Goal: Communication & Community: Answer question/provide support

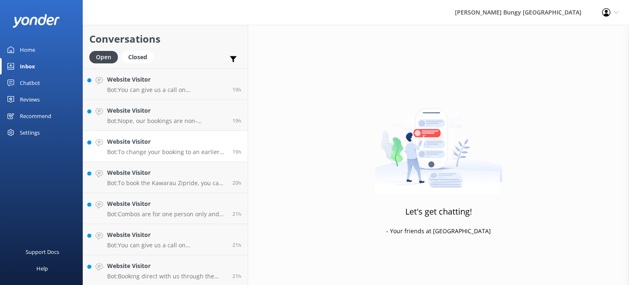
scroll to position [870, 0]
click at [200, 264] on h4 "Website Visitor" at bounding box center [166, 264] width 119 height 9
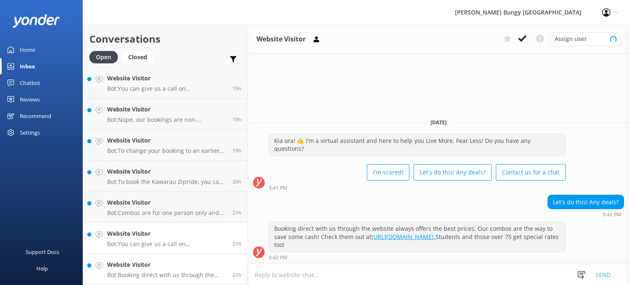
click at [204, 241] on p "Bot: You can give us a call on [PHONE_NUMBER] or [PHONE_NUMBER] to chat with a …" at bounding box center [166, 243] width 119 height 7
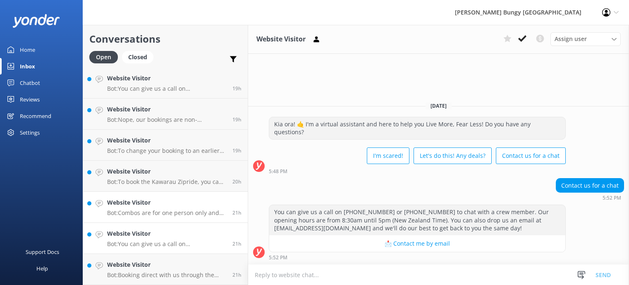
drag, startPoint x: 196, startPoint y: 205, endPoint x: 195, endPoint y: 211, distance: 6.3
click at [195, 205] on h4 "Website Visitor" at bounding box center [166, 202] width 119 height 9
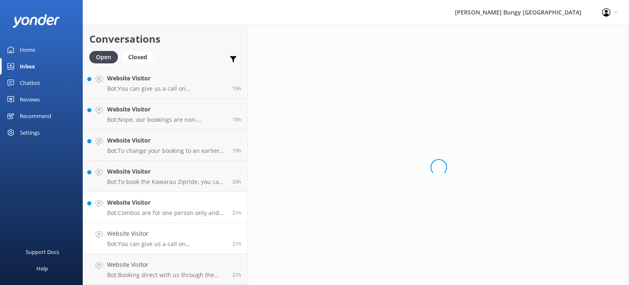
click at [193, 239] on div "Website Visitor Bot: You can give us a call on [PHONE_NUMBER] or [PHONE_NUMBER]…" at bounding box center [166, 238] width 119 height 18
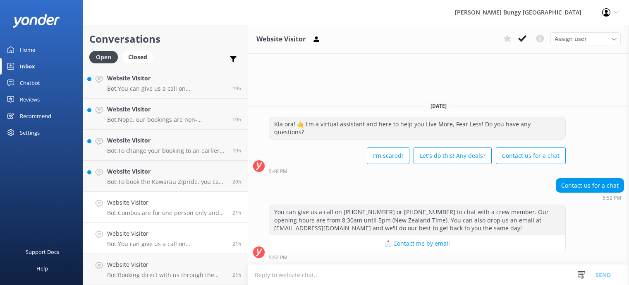
click at [230, 208] on div "21h" at bounding box center [233, 207] width 15 height 18
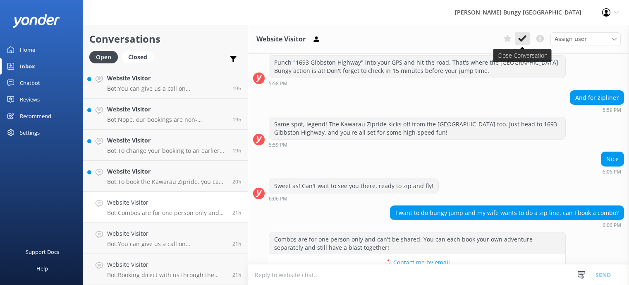
scroll to position [299, 0]
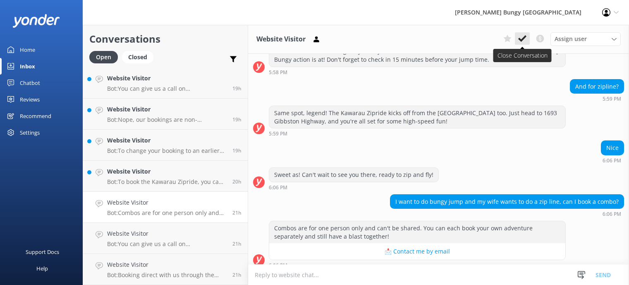
click at [526, 36] on use at bounding box center [523, 38] width 8 height 7
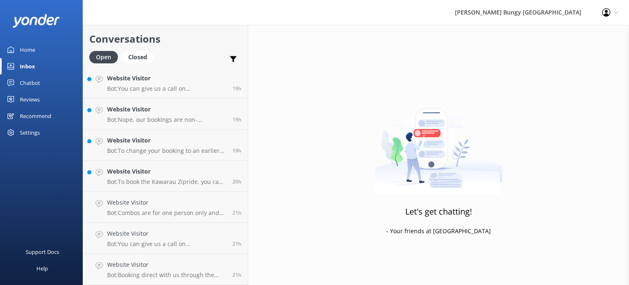
scroll to position [839, 0]
click at [162, 269] on h4 "Website Visitor" at bounding box center [166, 264] width 119 height 9
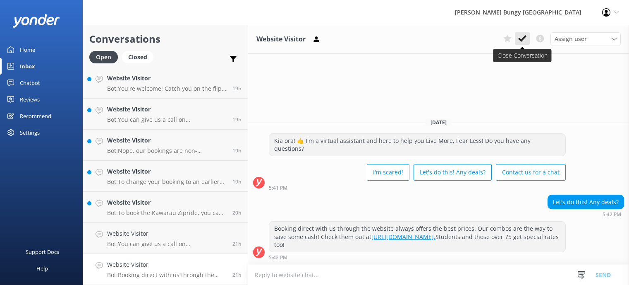
click at [519, 43] on icon at bounding box center [523, 38] width 8 height 8
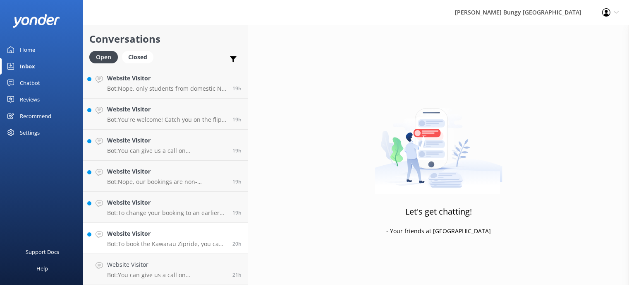
scroll to position [808, 0]
click at [189, 234] on h4 "Website Visitor" at bounding box center [166, 233] width 119 height 9
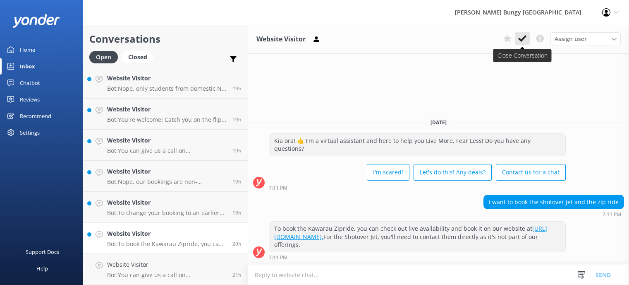
click at [524, 37] on use at bounding box center [523, 38] width 8 height 7
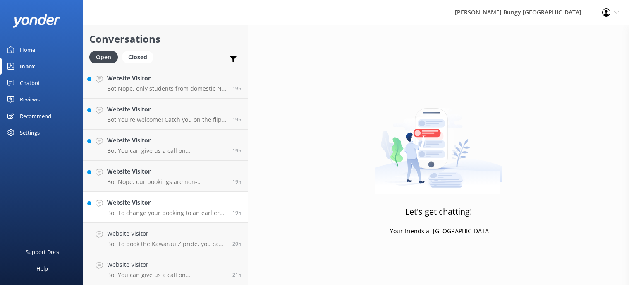
scroll to position [777, 0]
click at [165, 262] on h4 "Website Visitor" at bounding box center [166, 264] width 119 height 9
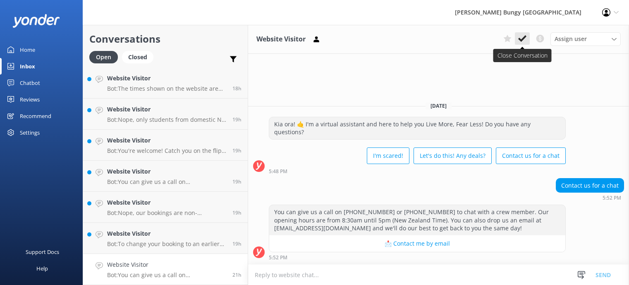
click at [522, 38] on icon at bounding box center [523, 38] width 8 height 8
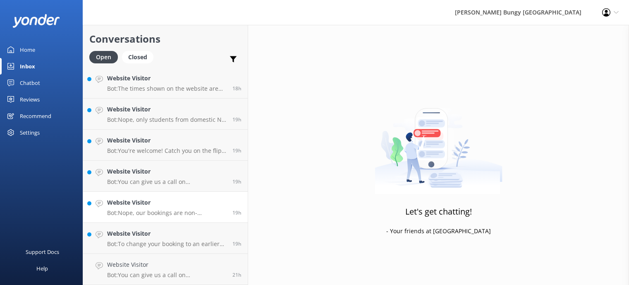
drag, startPoint x: 174, startPoint y: 259, endPoint x: 209, endPoint y: 252, distance: 35.5
click at [174, 254] on link "Website Visitor Bot: To change your booking to an earlier time, give us a shout…" at bounding box center [165, 238] width 165 height 31
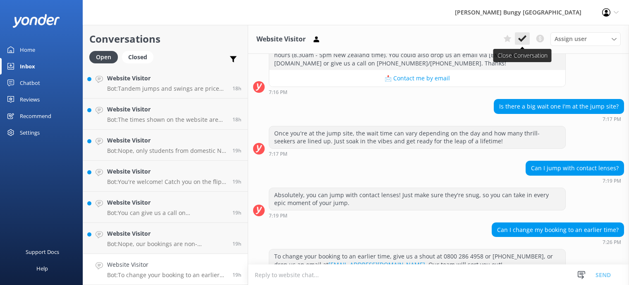
scroll to position [430, 0]
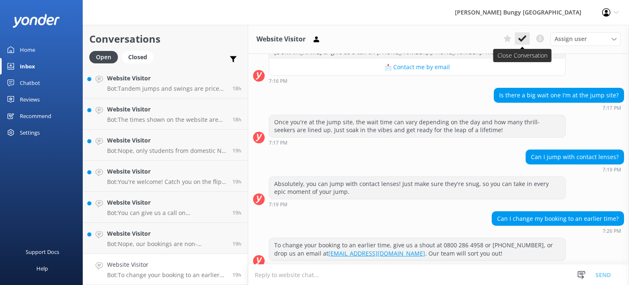
click at [524, 36] on icon at bounding box center [523, 38] width 8 height 8
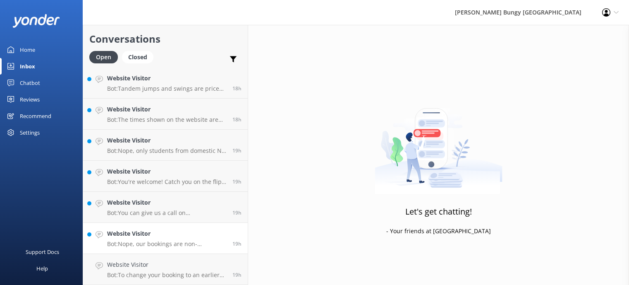
scroll to position [715, 0]
drag, startPoint x: 106, startPoint y: 256, endPoint x: 134, endPoint y: 256, distance: 28.6
click at [106, 257] on link "Website Visitor Bot: Nope, our bookings are non-refundable and non-transferable…" at bounding box center [165, 269] width 165 height 31
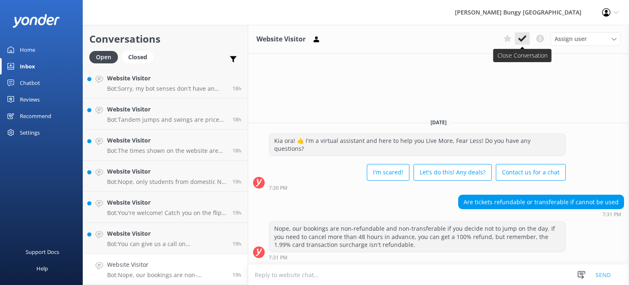
click at [523, 40] on use at bounding box center [523, 38] width 8 height 7
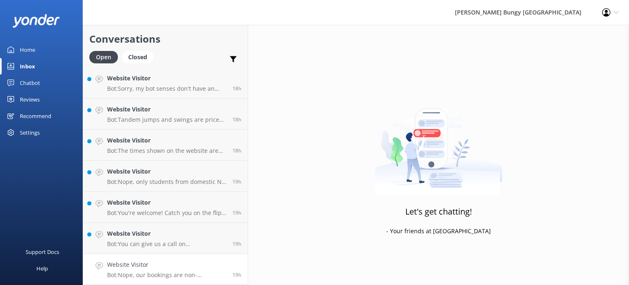
drag, startPoint x: 134, startPoint y: 276, endPoint x: 156, endPoint y: 274, distance: 22.4
click at [135, 276] on p "Bot: Nope, our bookings are non-refundable and non-transferable if you decide n…" at bounding box center [166, 274] width 119 height 7
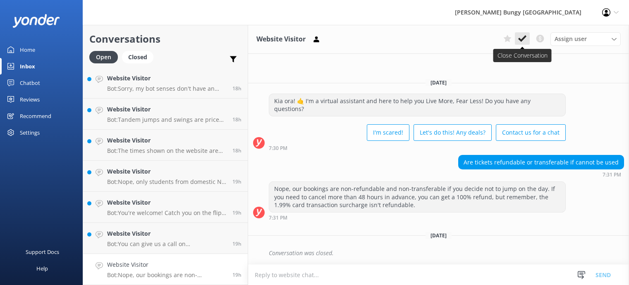
click at [518, 38] on button at bounding box center [522, 38] width 15 height 12
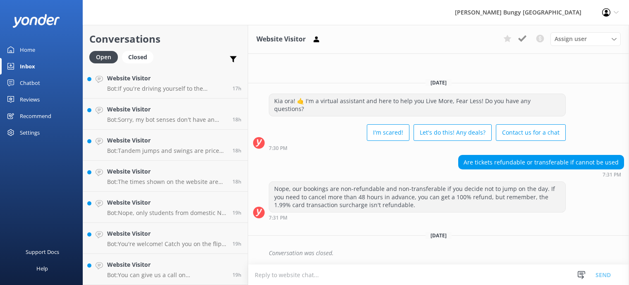
scroll to position [684, 0]
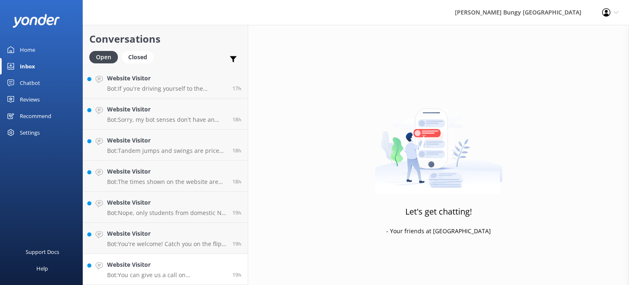
click at [159, 264] on h4 "Website Visitor" at bounding box center [166, 264] width 119 height 9
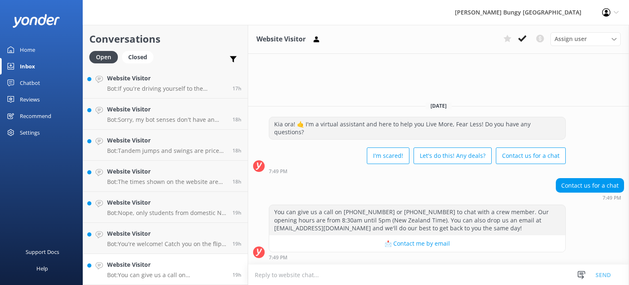
click at [524, 37] on icon at bounding box center [523, 38] width 8 height 8
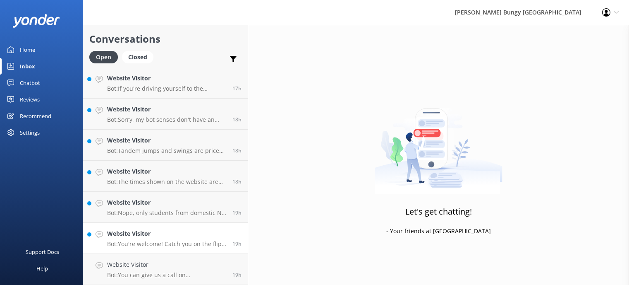
click at [155, 247] on p "Bot: You're welcome! Catch you on the flip side! 🤘" at bounding box center [166, 243] width 119 height 7
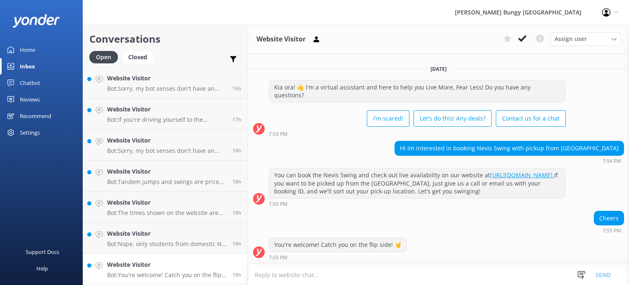
click at [532, 30] on div "Website Visitor Assign user Mike Voyce Michelle Gillard Tech Admin Dan Waugh Re…" at bounding box center [438, 39] width 381 height 29
click at [527, 35] on button at bounding box center [522, 38] width 15 height 12
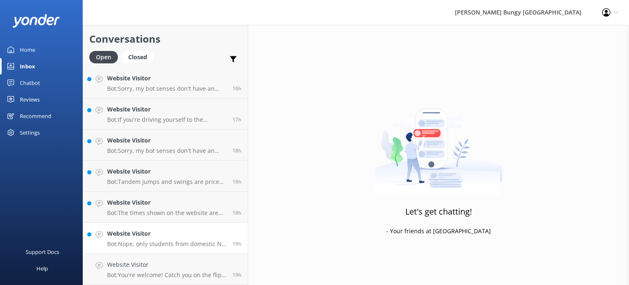
scroll to position [622, 0]
click at [209, 264] on h4 "Website Visitor" at bounding box center [166, 264] width 119 height 9
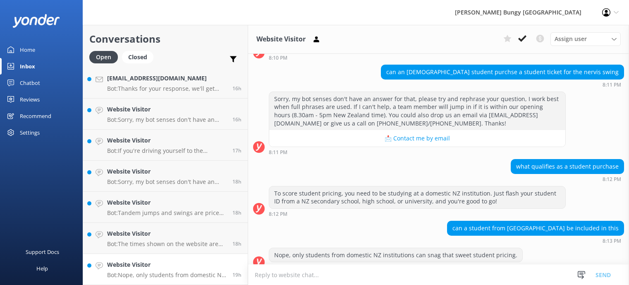
scroll to position [74, 0]
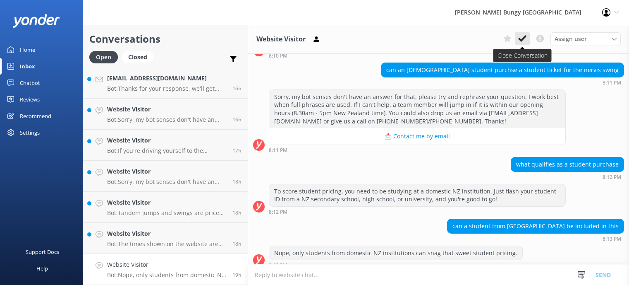
click at [521, 36] on icon at bounding box center [523, 38] width 8 height 8
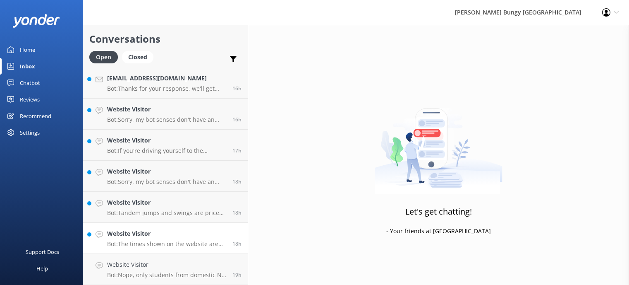
scroll to position [591, 0]
click at [159, 263] on h4 "Website Visitor" at bounding box center [166, 264] width 119 height 9
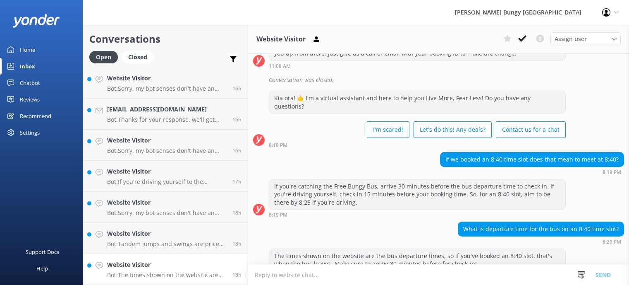
scroll to position [137, 0]
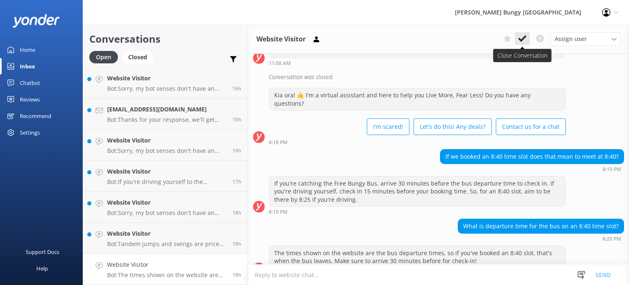
click at [522, 41] on use at bounding box center [523, 38] width 8 height 7
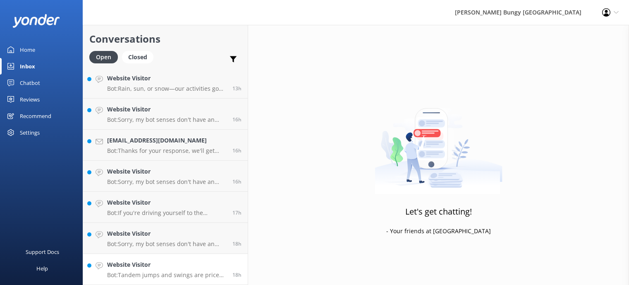
scroll to position [560, 0]
click at [192, 264] on h4 "Website Visitor" at bounding box center [166, 264] width 119 height 9
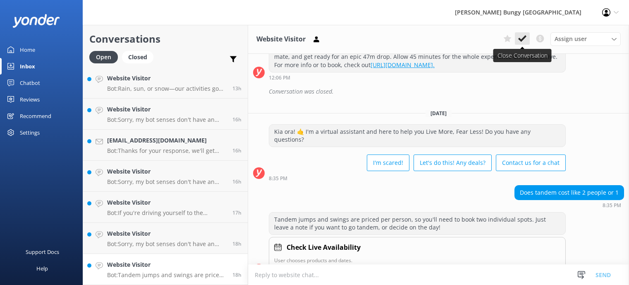
click at [526, 41] on icon at bounding box center [523, 38] width 8 height 8
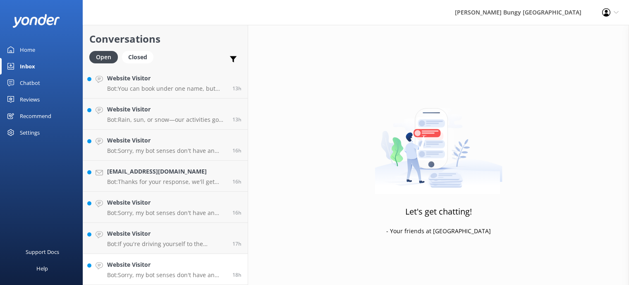
scroll to position [528, 0]
click at [159, 269] on div "Website Visitor Bot: Sorry, my bot senses don't have an answer for that, please…" at bounding box center [166, 269] width 119 height 18
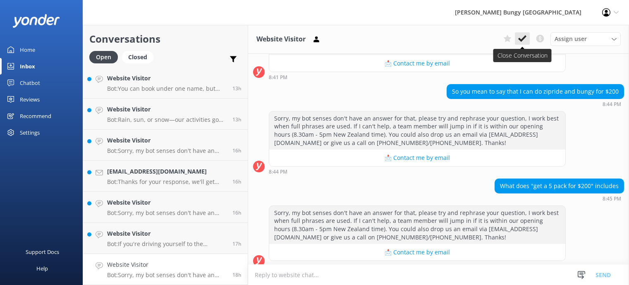
click at [522, 45] on button at bounding box center [522, 38] width 15 height 12
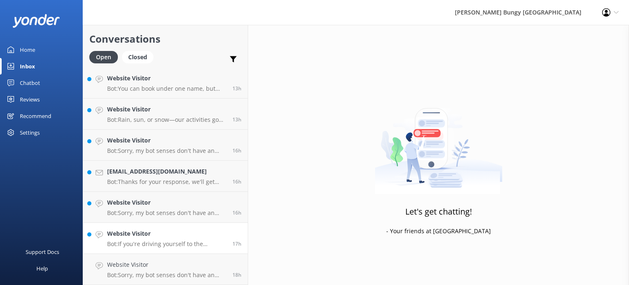
scroll to position [497, 0]
drag, startPoint x: 158, startPoint y: 264, endPoint x: 195, endPoint y: 250, distance: 40.1
click at [158, 265] on h4 "Website Visitor" at bounding box center [166, 264] width 119 height 9
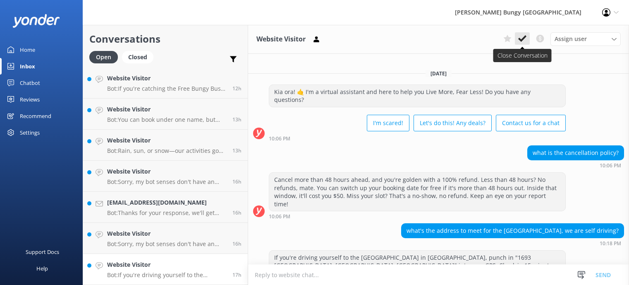
scroll to position [166, 0]
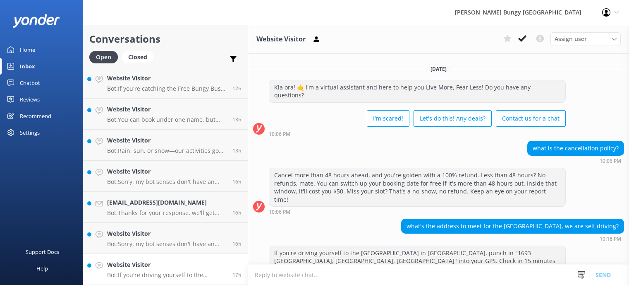
click at [523, 35] on icon at bounding box center [523, 38] width 8 height 8
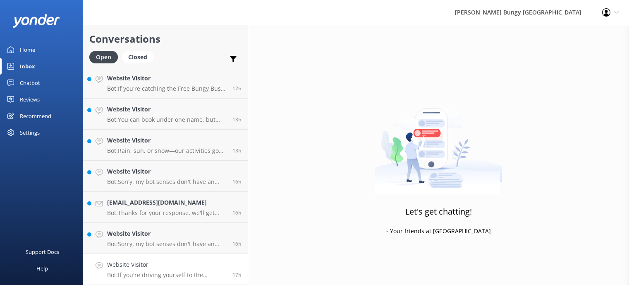
scroll to position [466, 0]
drag, startPoint x: 157, startPoint y: 262, endPoint x: 169, endPoint y: 263, distance: 12.4
click at [157, 263] on h4 "Website Visitor" at bounding box center [166, 264] width 119 height 9
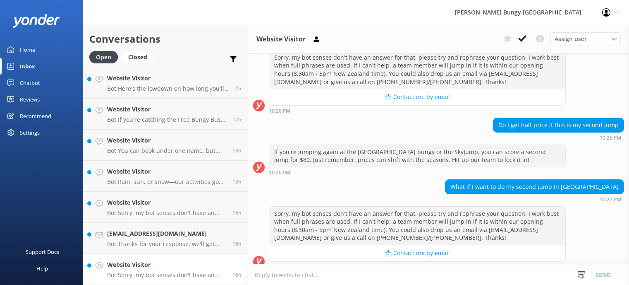
scroll to position [115, 0]
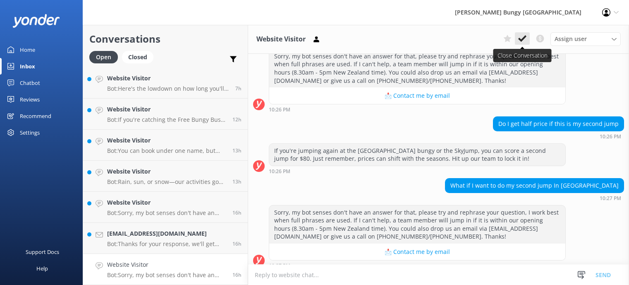
click at [521, 39] on use at bounding box center [523, 38] width 8 height 7
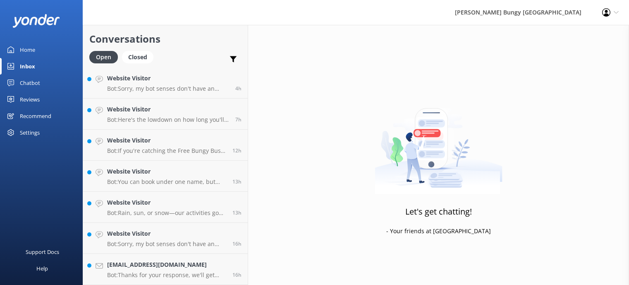
scroll to position [435, 0]
click at [175, 260] on h4 "Georgie.whittle14@gmail.com" at bounding box center [166, 264] width 119 height 9
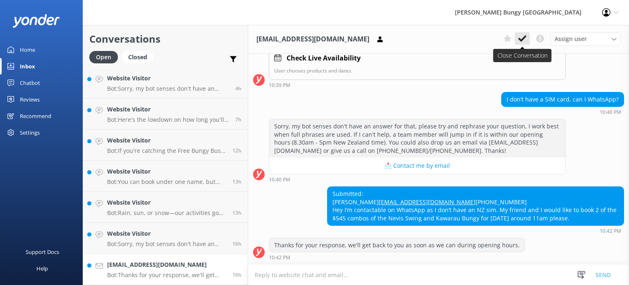
scroll to position [157, 0]
click at [521, 38] on icon at bounding box center [523, 38] width 8 height 8
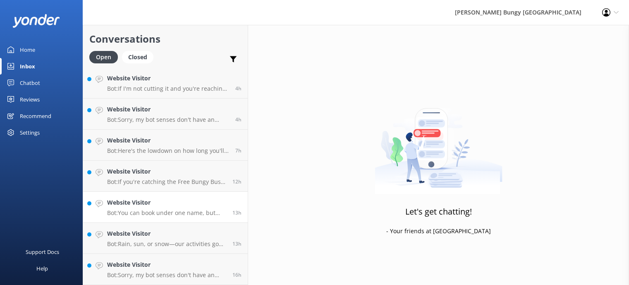
scroll to position [404, 0]
click at [155, 265] on h4 "Website Visitor" at bounding box center [166, 264] width 119 height 9
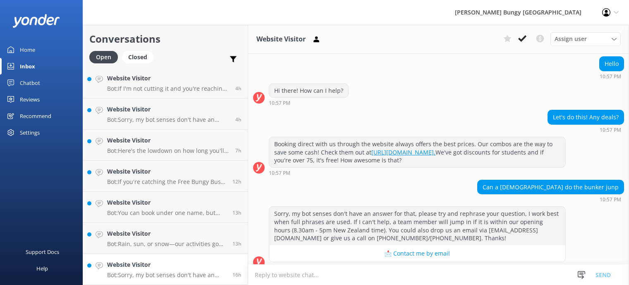
scroll to position [82, 0]
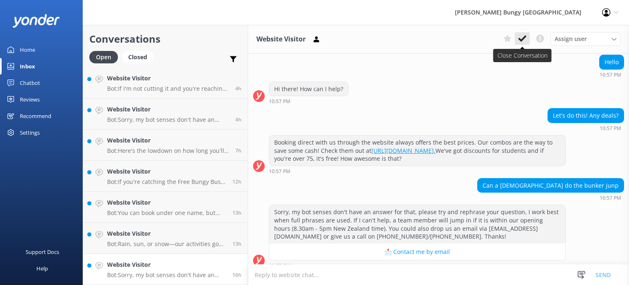
click at [522, 43] on icon at bounding box center [523, 38] width 8 height 8
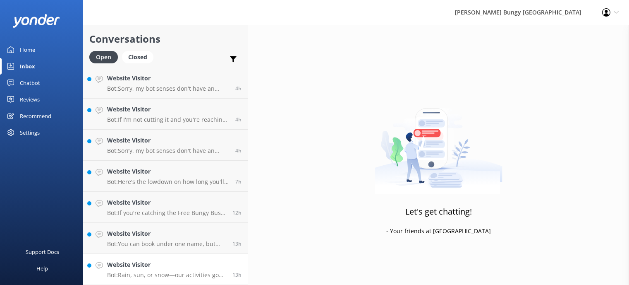
scroll to position [373, 0]
click at [154, 265] on h4 "Website Visitor" at bounding box center [166, 264] width 119 height 9
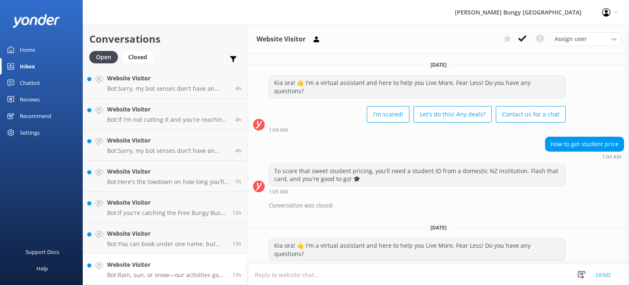
scroll to position [89, 0]
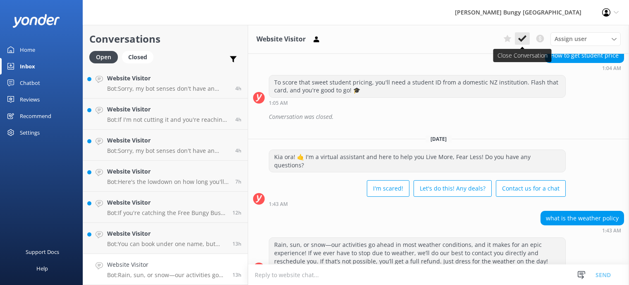
drag, startPoint x: 514, startPoint y: 39, endPoint x: 522, endPoint y: 42, distance: 8.2
click at [522, 42] on div "Assign user Mike Voyce Michelle Gillard Tech Admin Dan Waugh Res Team Alanna He…" at bounding box center [560, 38] width 121 height 13
click at [523, 38] on icon at bounding box center [523, 38] width 8 height 8
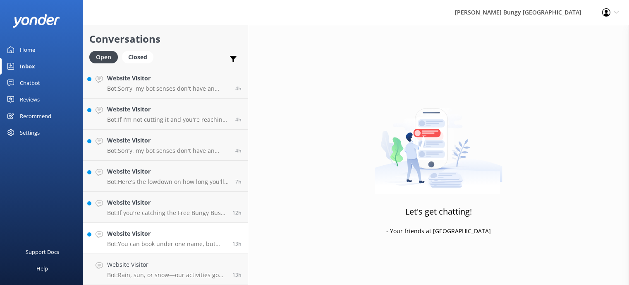
scroll to position [342, 0]
click at [100, 279] on link "Website Visitor Bot: You can book under one name, but make sure to reserve two …" at bounding box center [165, 269] width 165 height 31
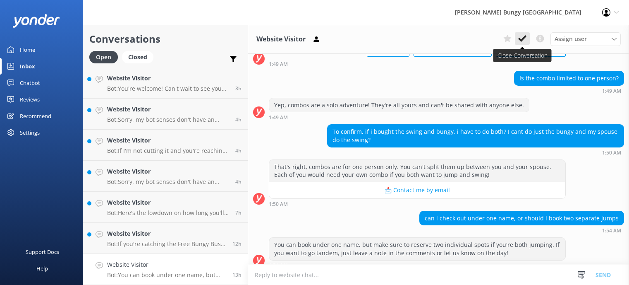
click at [524, 39] on use at bounding box center [523, 38] width 8 height 7
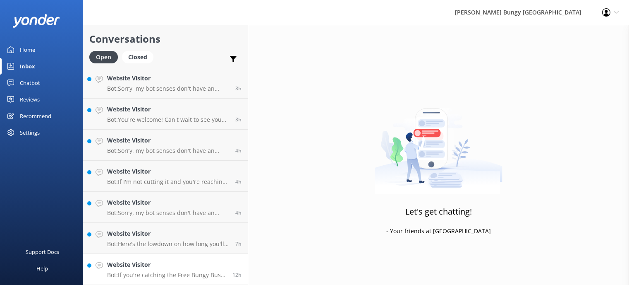
click at [144, 264] on h4 "Website Visitor" at bounding box center [166, 264] width 119 height 9
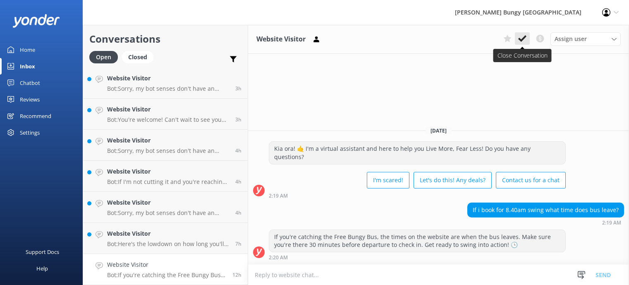
click at [528, 43] on button at bounding box center [522, 38] width 15 height 12
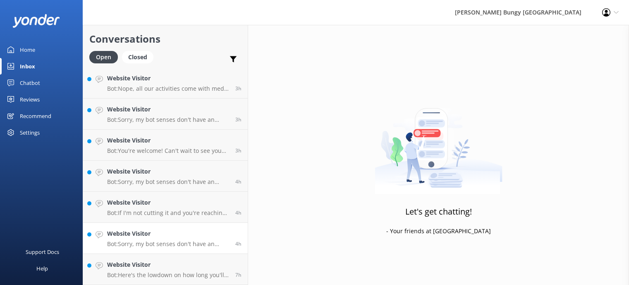
drag, startPoint x: 155, startPoint y: 270, endPoint x: 220, endPoint y: 239, distance: 71.8
click at [154, 271] on div "Website Visitor Bot: Here's the lowdown on how long you'll need to set aside fo…" at bounding box center [168, 269] width 122 height 18
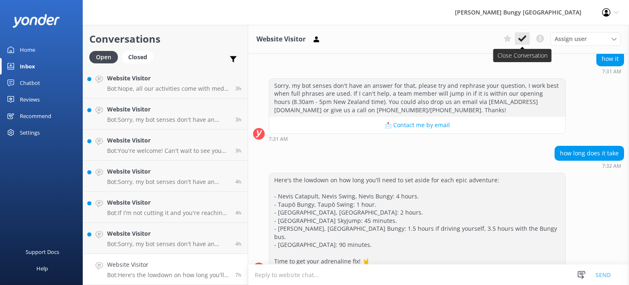
click at [523, 36] on icon at bounding box center [523, 38] width 8 height 8
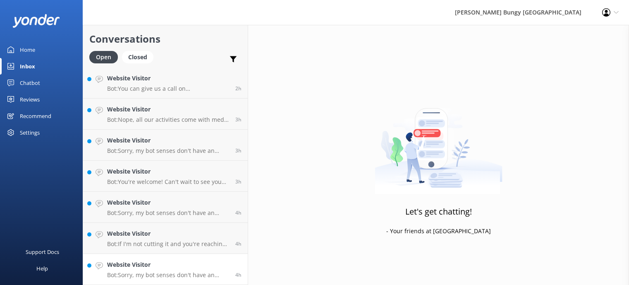
click at [143, 270] on div "Website Visitor Bot: Sorry, my bot senses don't have an answer for that, please…" at bounding box center [168, 269] width 122 height 18
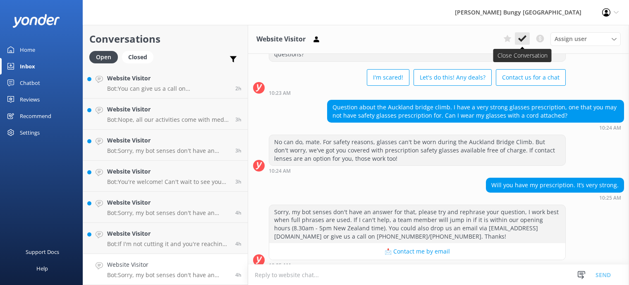
click at [524, 41] on icon at bounding box center [523, 38] width 8 height 8
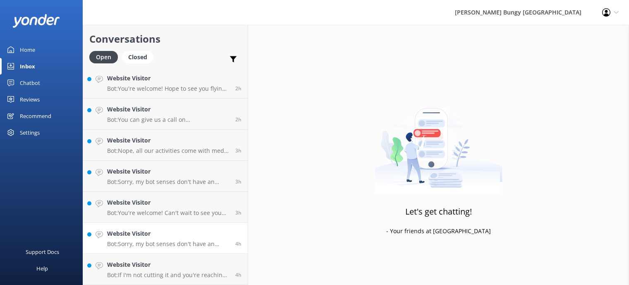
drag, startPoint x: 131, startPoint y: 262, endPoint x: 206, endPoint y: 253, distance: 75.9
click at [131, 263] on h4 "Website Visitor" at bounding box center [168, 264] width 122 height 9
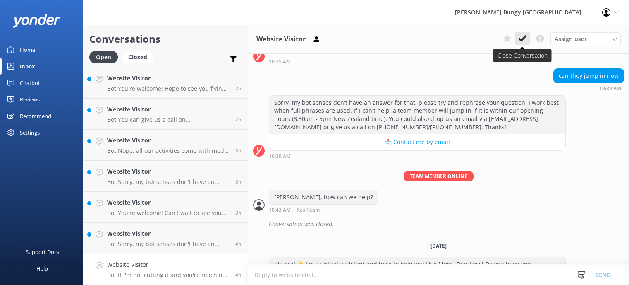
click at [521, 36] on icon at bounding box center [523, 38] width 8 height 8
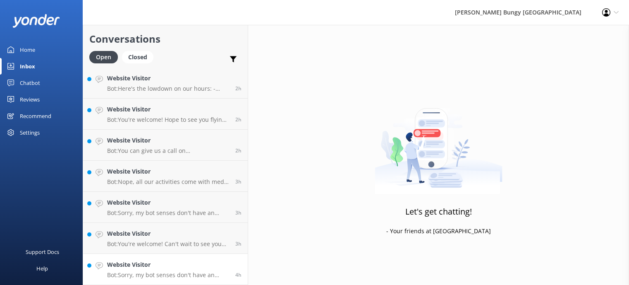
click at [114, 259] on link "Website Visitor Bot: Sorry, my bot senses don't have an answer for that, please…" at bounding box center [165, 269] width 165 height 31
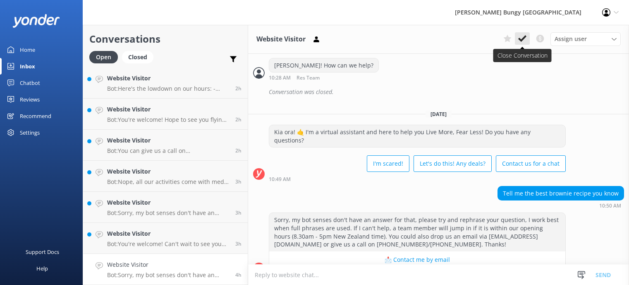
click at [526, 41] on icon at bounding box center [523, 38] width 8 height 8
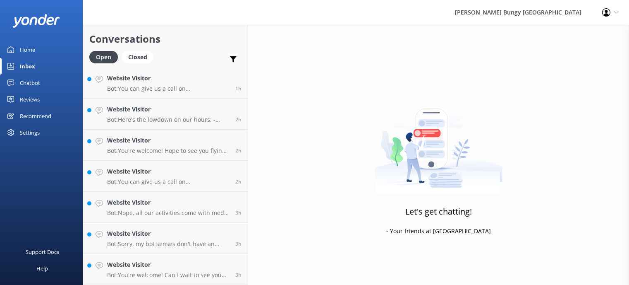
click at [169, 263] on h4 "Website Visitor" at bounding box center [168, 264] width 122 height 9
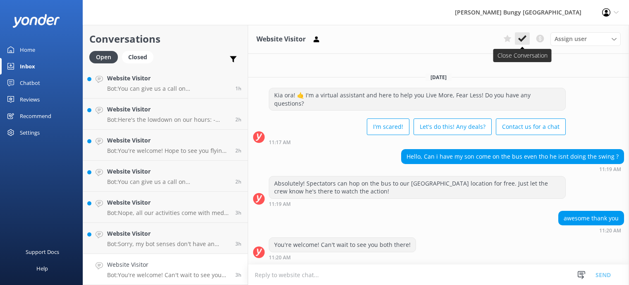
click at [519, 43] on button at bounding box center [522, 38] width 15 height 12
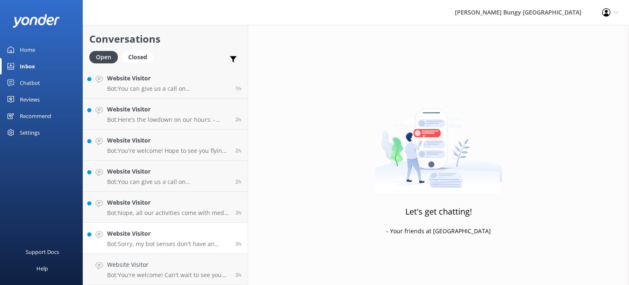
drag, startPoint x: 160, startPoint y: 261, endPoint x: 166, endPoint y: 282, distance: 21.9
click at [177, 277] on p "Bot: Sorry, my bot senses don't have an answer for that, please try and rephras…" at bounding box center [168, 274] width 122 height 7
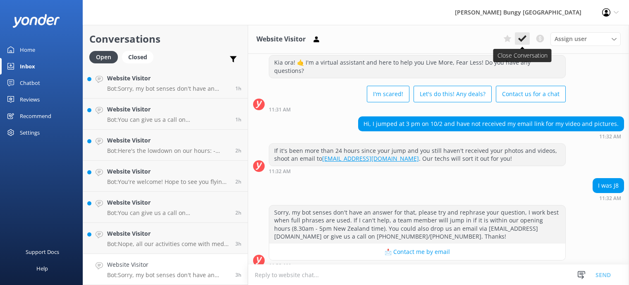
click at [520, 45] on button at bounding box center [522, 38] width 15 height 12
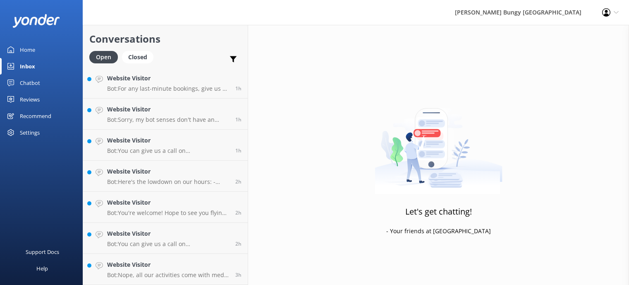
click at [161, 264] on h4 "Website Visitor" at bounding box center [168, 264] width 122 height 9
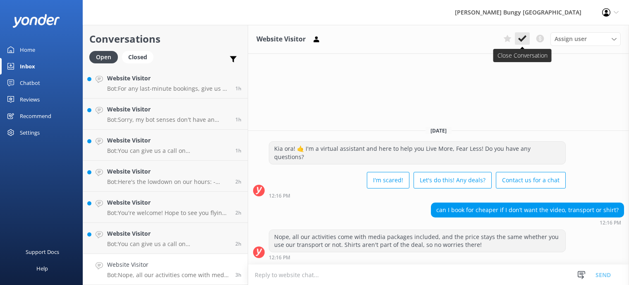
click at [521, 36] on icon at bounding box center [523, 38] width 8 height 8
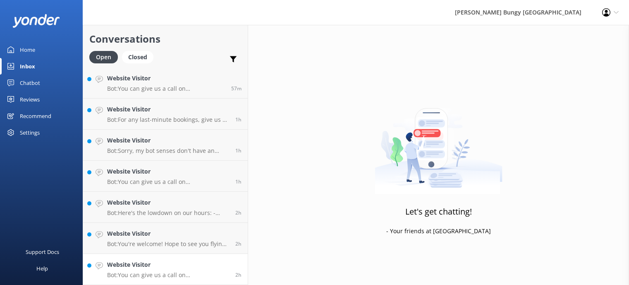
click at [178, 270] on div "Website Visitor Bot: You can give us a call on [PHONE_NUMBER] or [PHONE_NUMBER]…" at bounding box center [168, 269] width 122 height 18
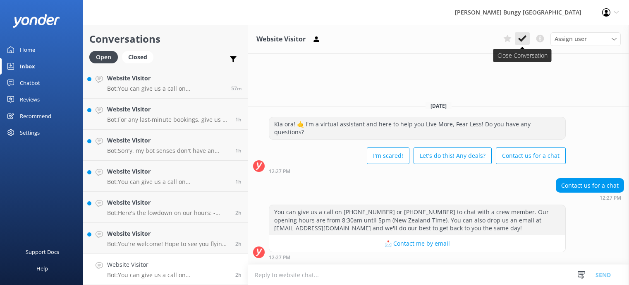
click at [518, 34] on button at bounding box center [522, 38] width 15 height 12
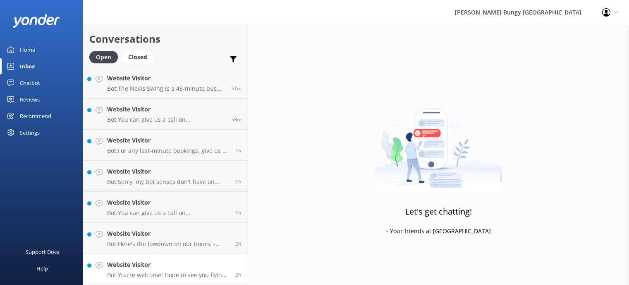
click at [152, 273] on p "Bot: You're welcome! Hope to see you flying through the air soon! 🤘" at bounding box center [168, 274] width 122 height 7
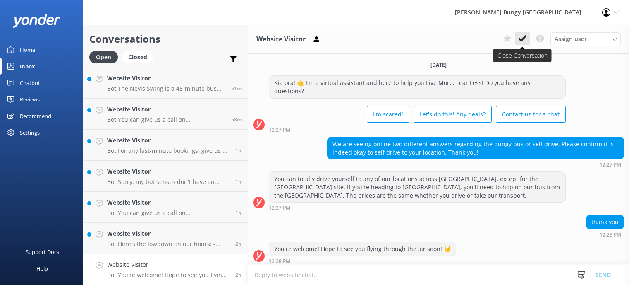
click at [526, 40] on icon at bounding box center [523, 38] width 8 height 8
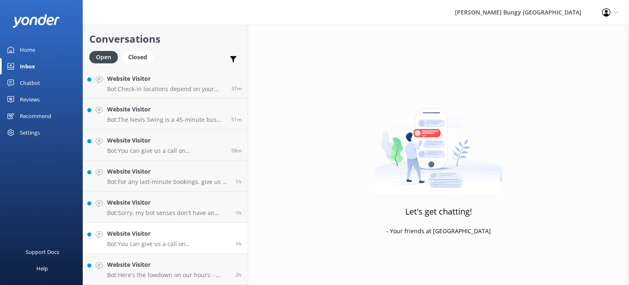
click at [164, 251] on link "Website Visitor Bot: You can give us a call on 0800 286 4958 or +64 3 450 1300 …" at bounding box center [165, 238] width 165 height 31
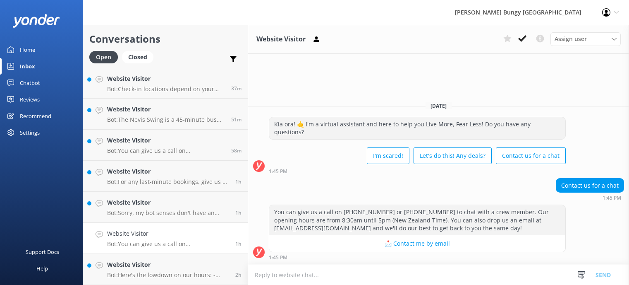
click at [520, 46] on div "Assign user Mike Voyce Michelle Gillard Tech Admin Dan Waugh Res Team Alanna He…" at bounding box center [560, 38] width 121 height 13
click at [518, 44] on div "Website Visitor Assign user Mike Voyce Michelle Gillard Tech Admin Dan Waugh Re…" at bounding box center [438, 39] width 381 height 29
click at [522, 36] on icon at bounding box center [523, 38] width 8 height 8
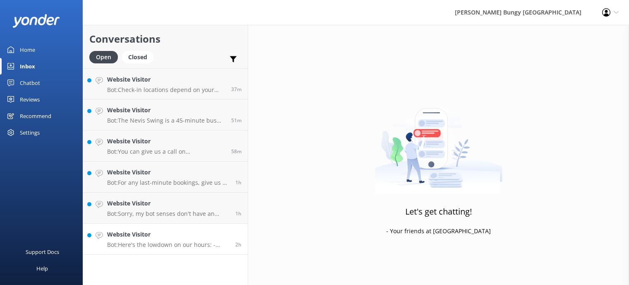
click at [170, 244] on p "Bot: Here's the lowdown on our hours: - Queenstown reservations office: Open fr…" at bounding box center [168, 244] width 122 height 7
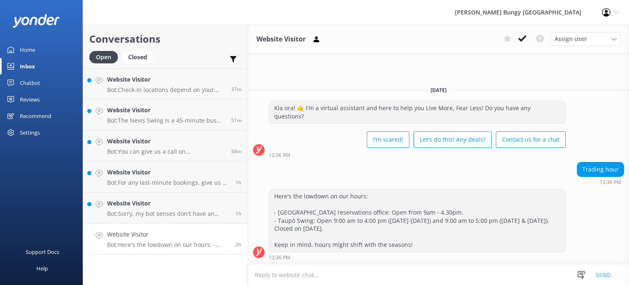
click at [505, 62] on div "Website Visitor Assign user Mike Voyce Michelle Gillard Tech Admin Dan Waugh Re…" at bounding box center [438, 155] width 381 height 260
click at [526, 39] on icon at bounding box center [523, 38] width 8 height 8
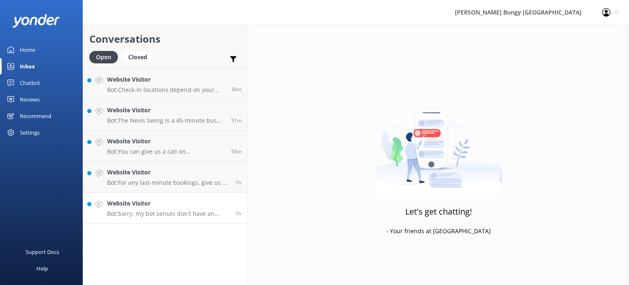
click at [187, 203] on h4 "Website Visitor" at bounding box center [168, 203] width 122 height 9
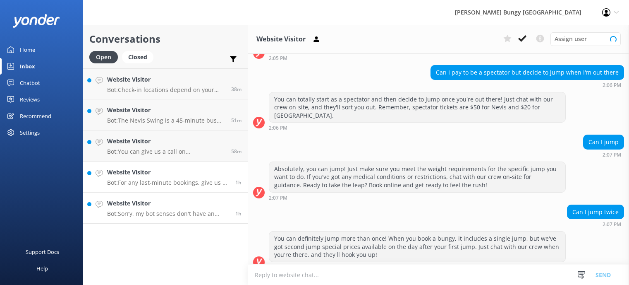
click at [185, 172] on h4 "Website Visitor" at bounding box center [168, 172] width 122 height 9
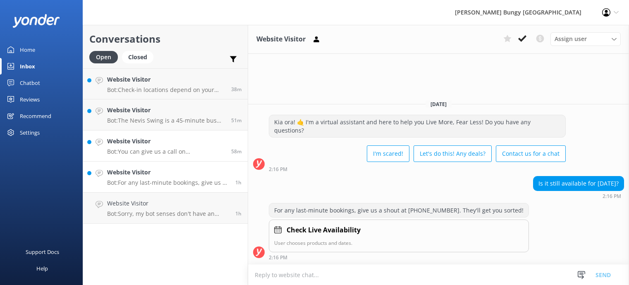
click at [183, 150] on p "Bot: You can give us a call on [PHONE_NUMBER] or [PHONE_NUMBER] to chat with a …" at bounding box center [166, 151] width 118 height 7
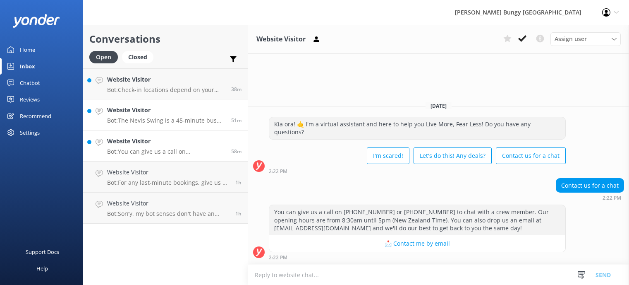
click at [178, 116] on div "Website Visitor Bot: The Nevis Swing is a 45-minute bus ride from downtown [GEO…" at bounding box center [166, 115] width 118 height 18
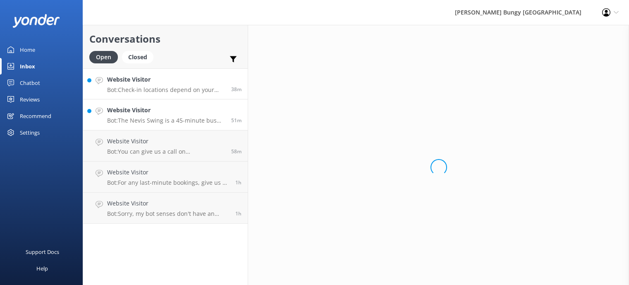
click at [181, 84] on h4 "Website Visitor" at bounding box center [166, 79] width 118 height 9
click at [190, 134] on link "Website Visitor Bot: You can give us a call on [PHONE_NUMBER] or [PHONE_NUMBER]…" at bounding box center [165, 145] width 165 height 31
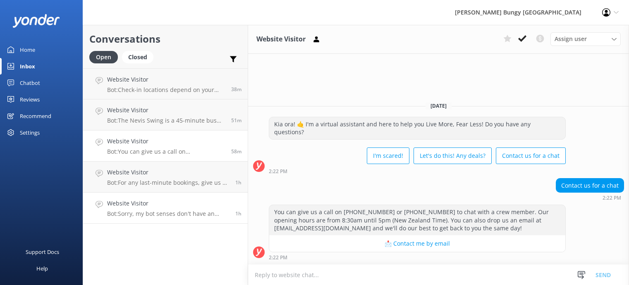
click at [180, 199] on h4 "Website Visitor" at bounding box center [168, 203] width 122 height 9
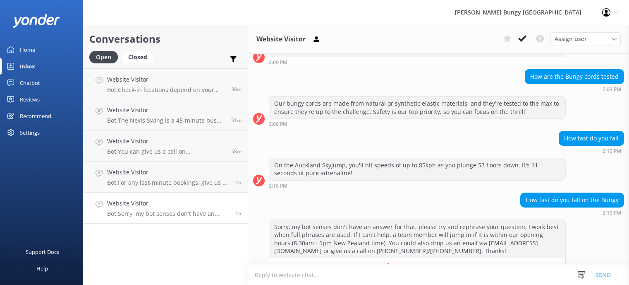
scroll to position [978, 0]
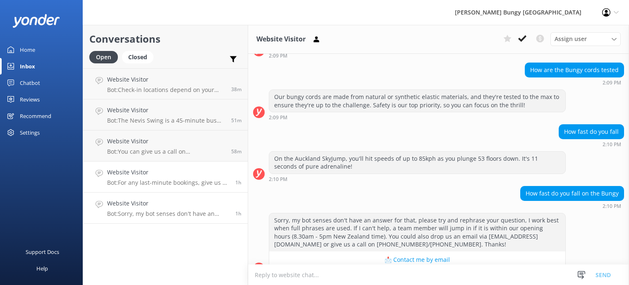
click at [158, 180] on p "Bot: For any last-minute bookings, give us a shout at [PHONE_NUMBER]. They'll g…" at bounding box center [168, 182] width 122 height 7
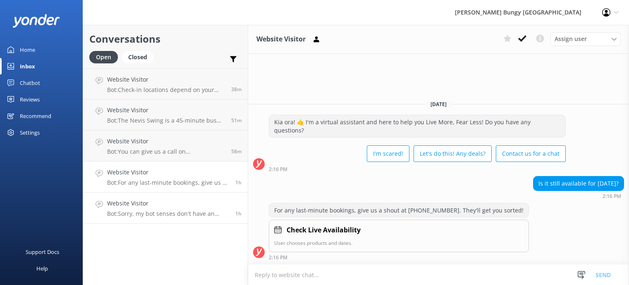
click at [162, 202] on h4 "Website Visitor" at bounding box center [168, 203] width 122 height 9
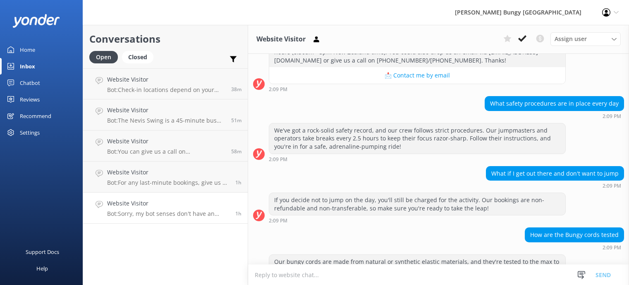
scroll to position [812, 0]
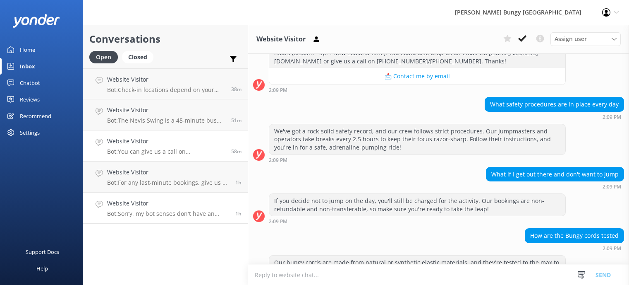
click at [183, 150] on p "Bot: You can give us a call on [PHONE_NUMBER] or [PHONE_NUMBER] to chat with a …" at bounding box center [166, 151] width 118 height 7
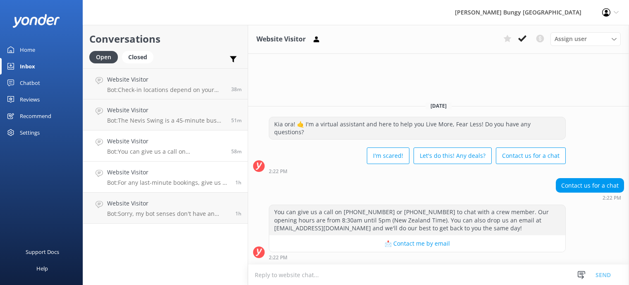
click at [165, 175] on h4 "Website Visitor" at bounding box center [168, 172] width 122 height 9
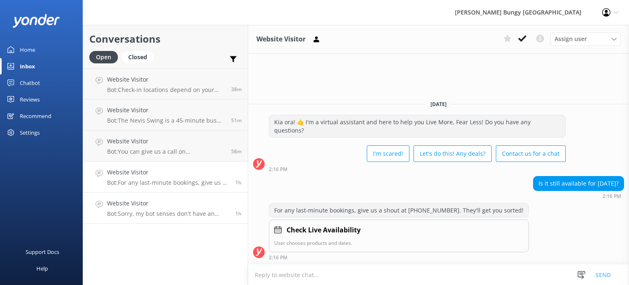
drag, startPoint x: 171, startPoint y: 205, endPoint x: 200, endPoint y: 201, distance: 29.6
click at [171, 205] on h4 "Website Visitor" at bounding box center [168, 203] width 122 height 9
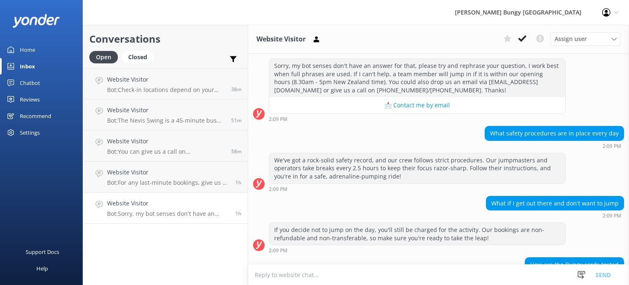
scroll to position [795, 0]
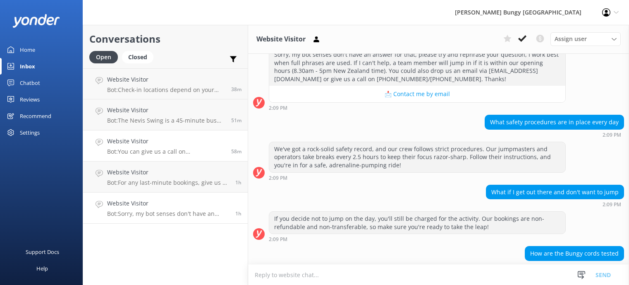
click at [139, 146] on div "Website Visitor Bot: You can give us a call on [PHONE_NUMBER] or [PHONE_NUMBER]…" at bounding box center [166, 146] width 118 height 18
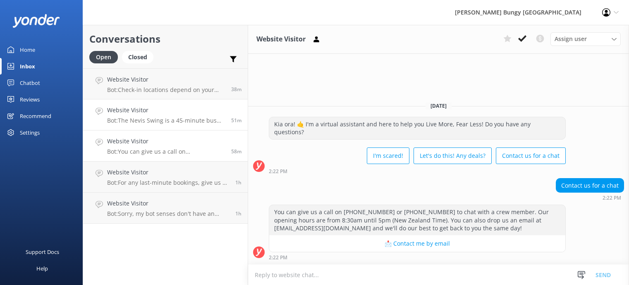
click at [140, 120] on p "Bot: The Nevis Swing is a 45-minute bus ride from downtown [GEOGRAPHIC_DATA]. O…" at bounding box center [166, 120] width 118 height 7
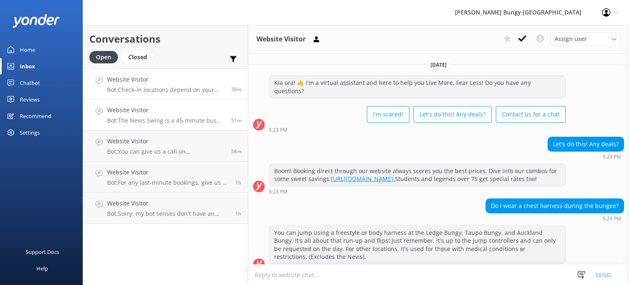
click at [139, 74] on link "Website Visitor Bot: Check-in locations depend on your adrenaline fix: - [GEOGR…" at bounding box center [165, 83] width 165 height 31
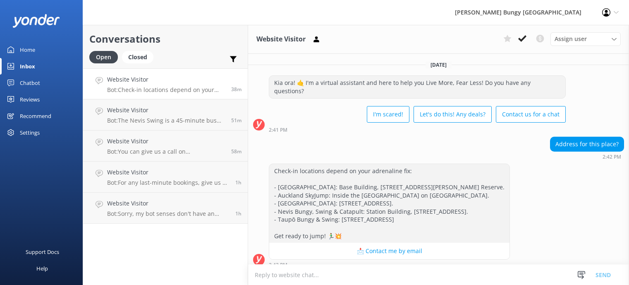
click at [312, 111] on div "I'm scared! Let's do this! Any deals? Contact us for a chat" at bounding box center [417, 114] width 297 height 23
click at [526, 137] on div "Address for this place? 2:42 PM" at bounding box center [438, 148] width 381 height 23
